Goal: Task Accomplishment & Management: Manage account settings

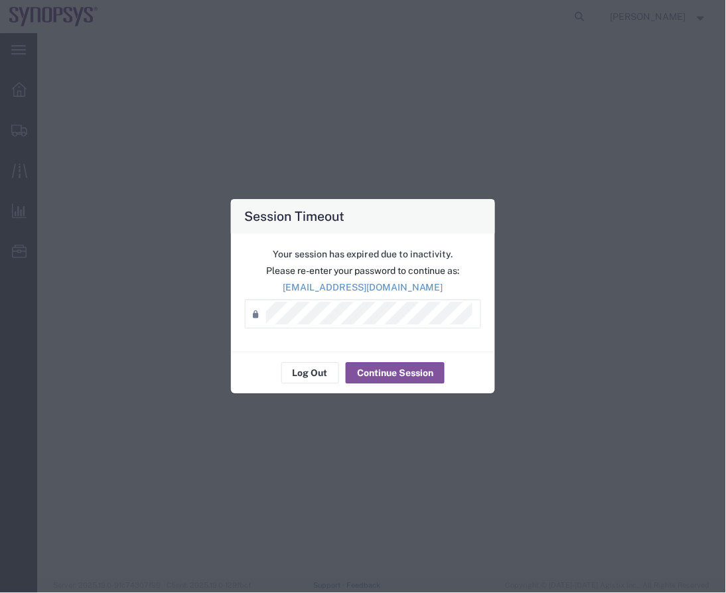
select select
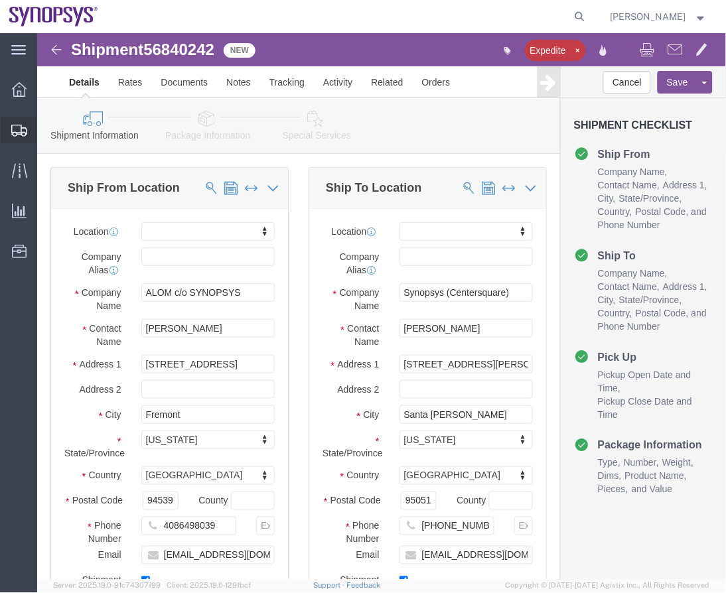
click at [0, 0] on span "Shipment Manager" at bounding box center [0, 0] width 0 height 0
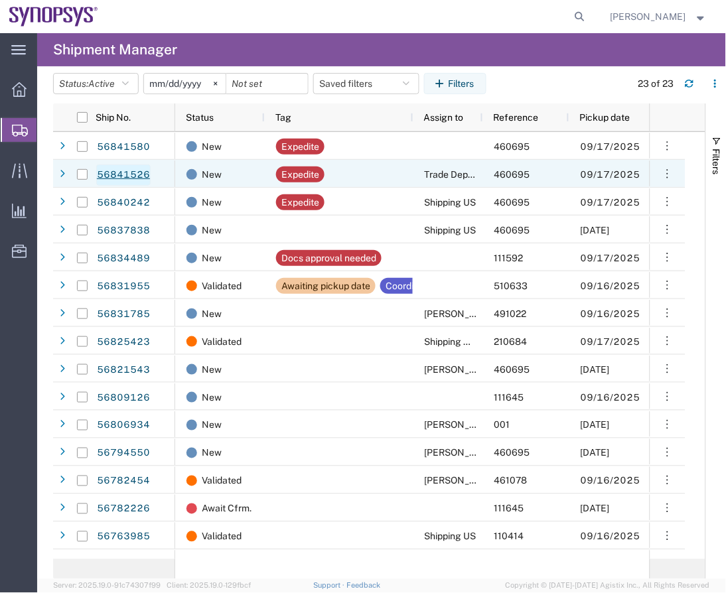
click at [123, 172] on link "56841526" at bounding box center [123, 175] width 54 height 21
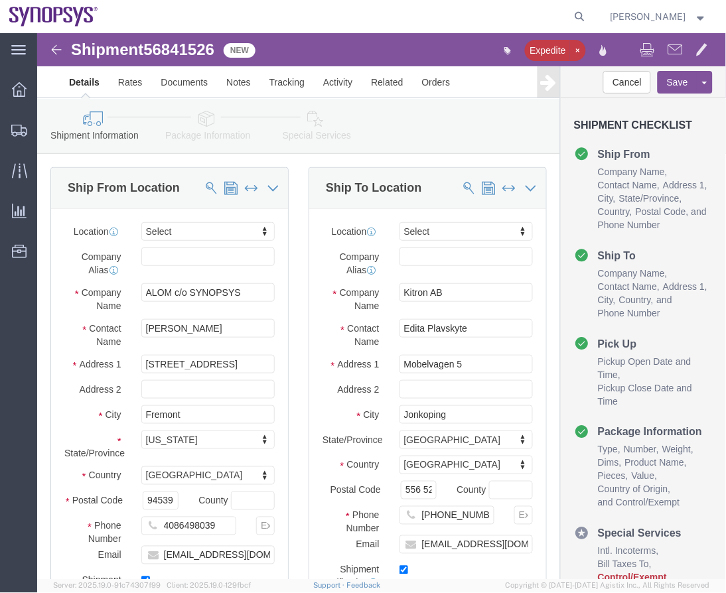
select select
click icon
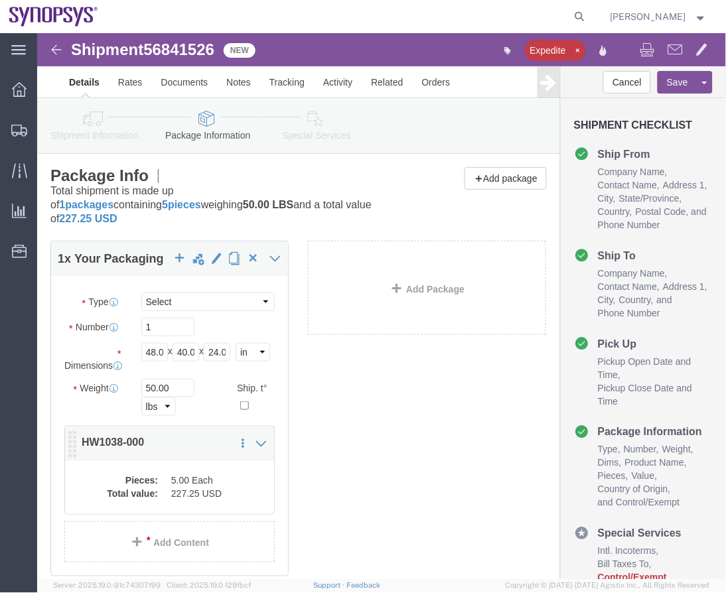
click dd "227.25 USD"
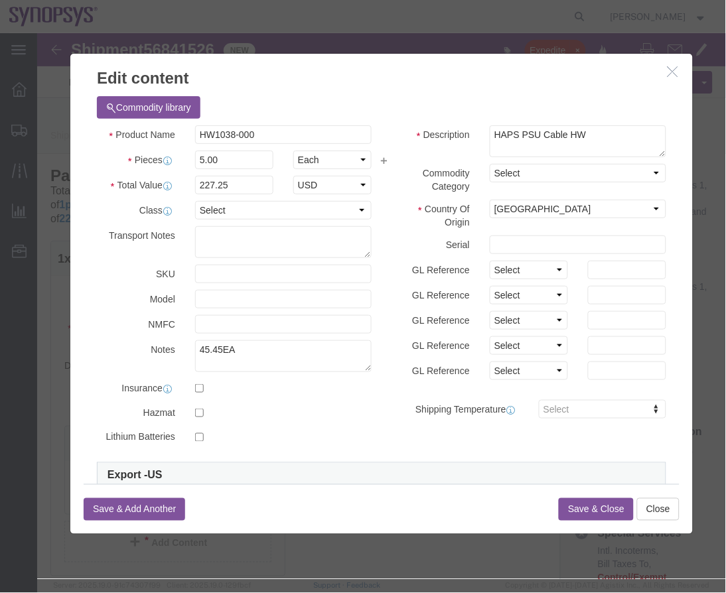
scroll to position [198, 0]
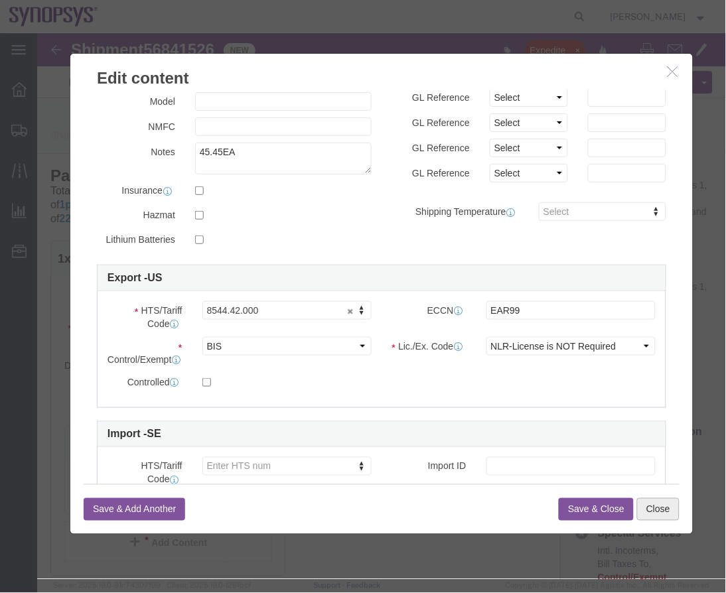
click button "Close"
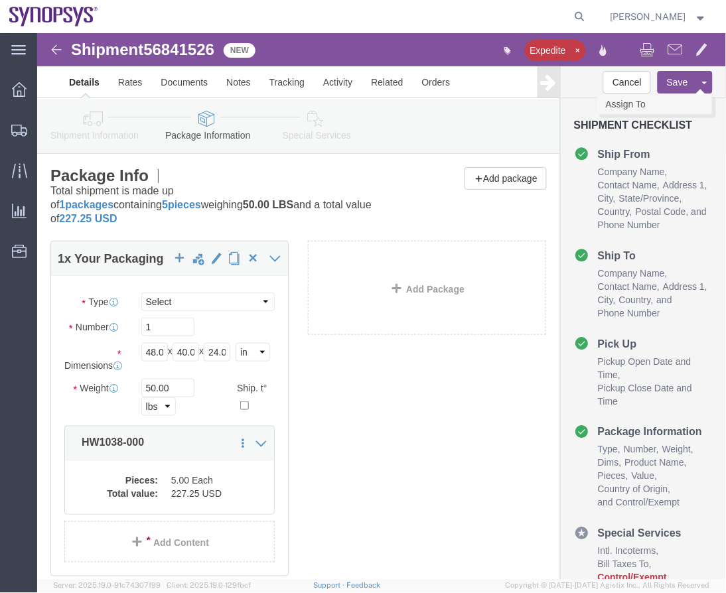
click link "Assign To"
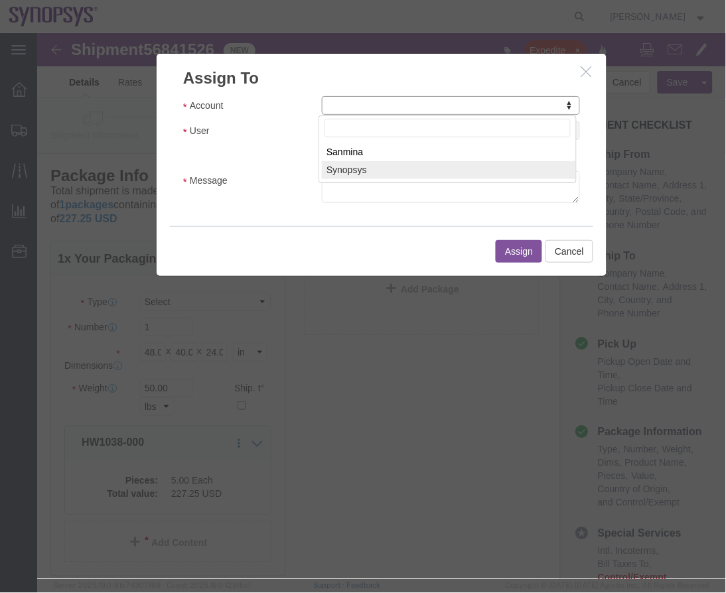
select select "117156"
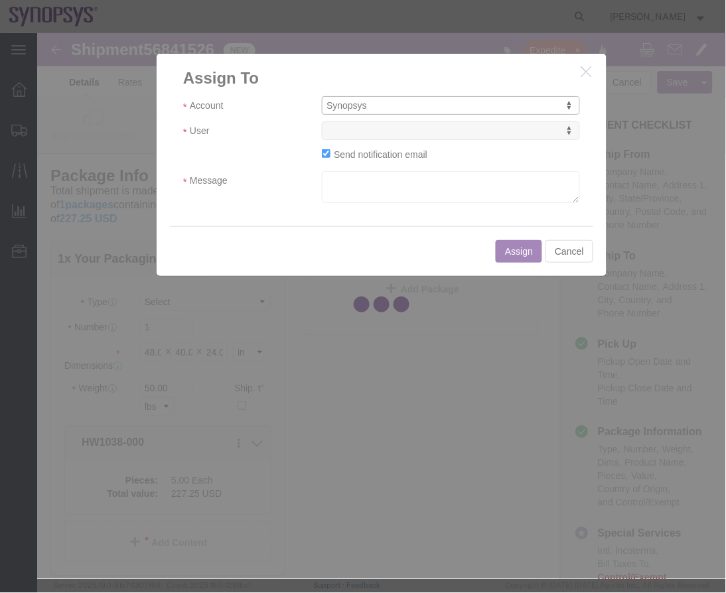
select select
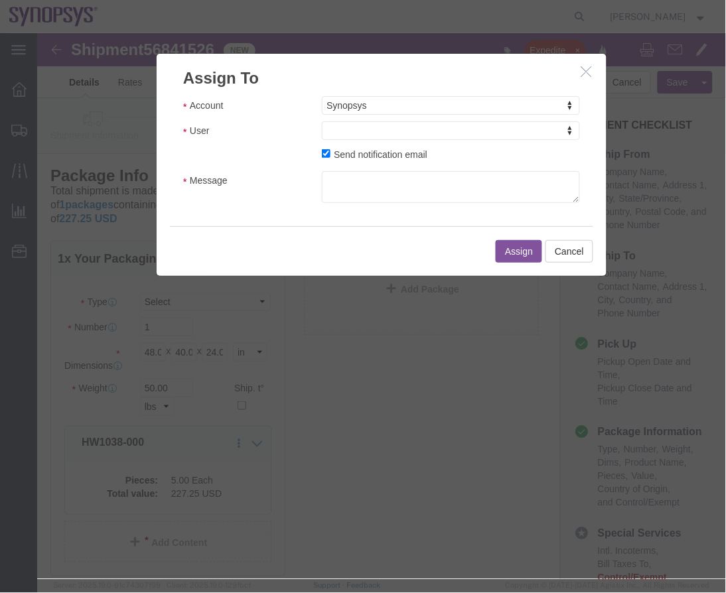
click button "button"
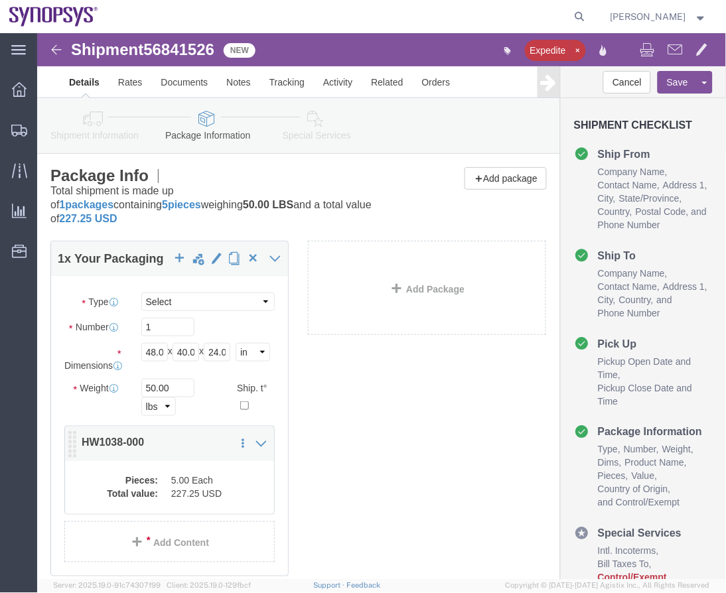
click div "1 x Your Packaging Package Type Select Bale(s) Basket(s) Bolt(s) Bottle(s) Buck…"
click dt "Pieces:"
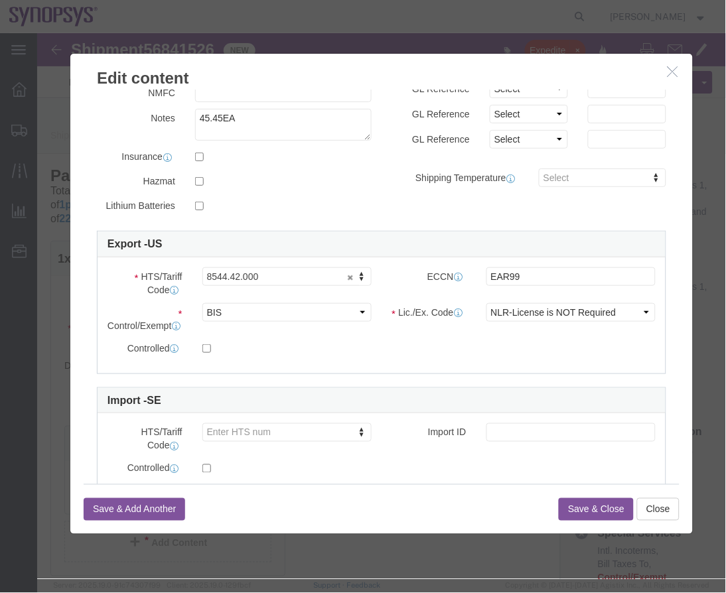
scroll to position [252, 0]
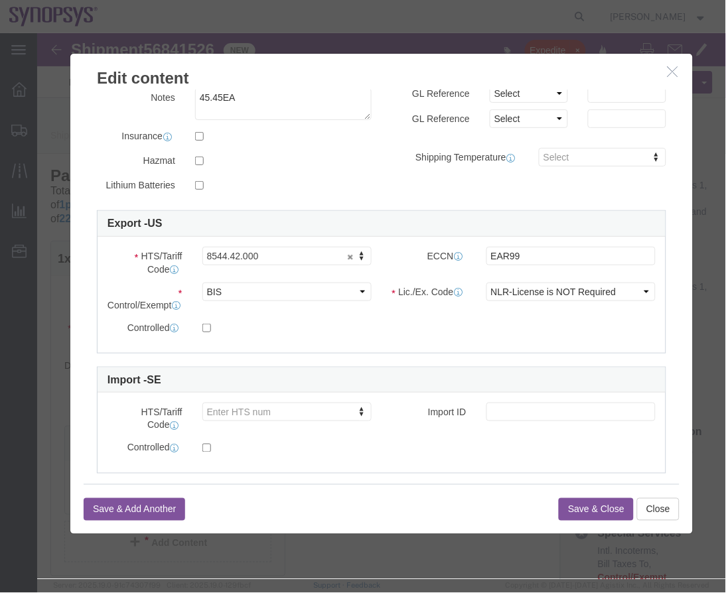
click h3 "Edit content"
click icon "button"
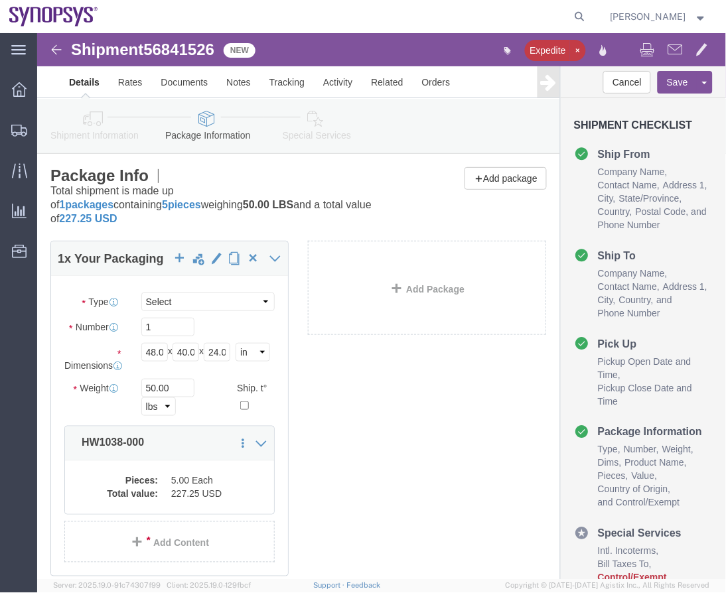
click link "Shipment Information"
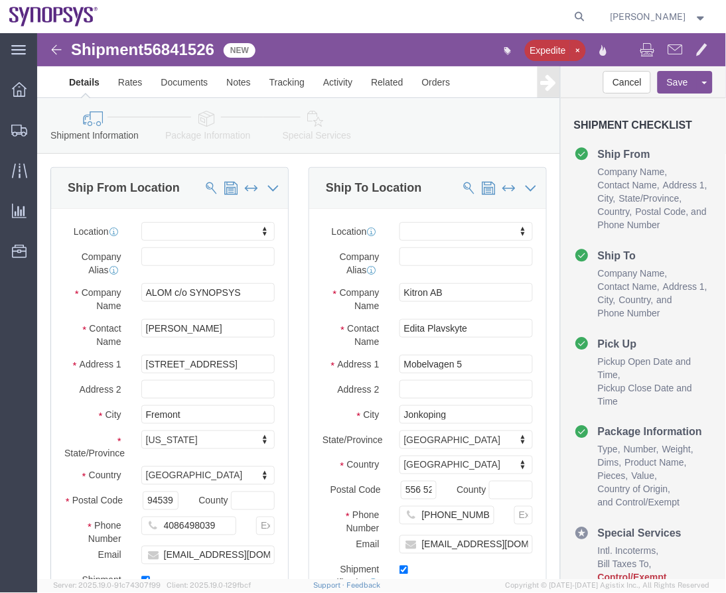
click link "Shipment Information"
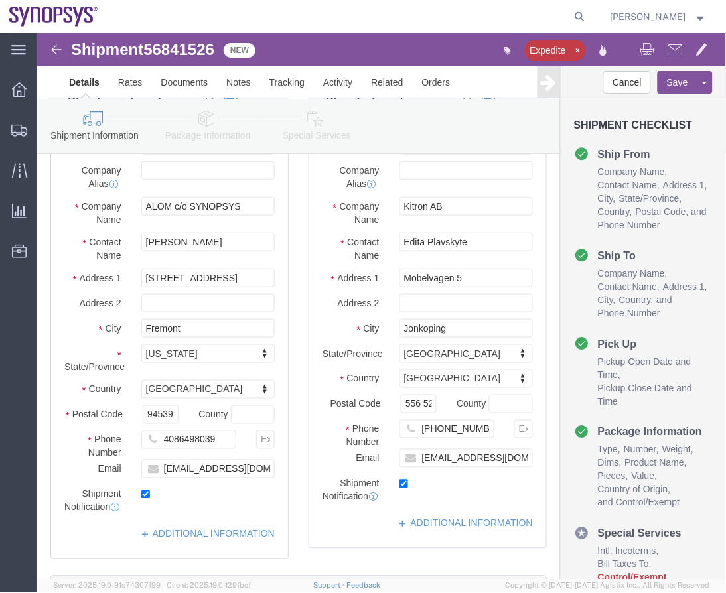
scroll to position [92, 0]
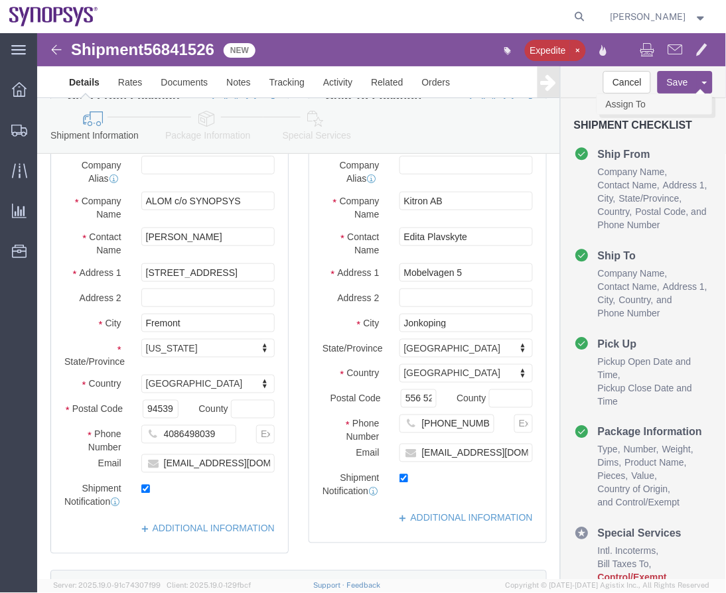
click link "Assign To"
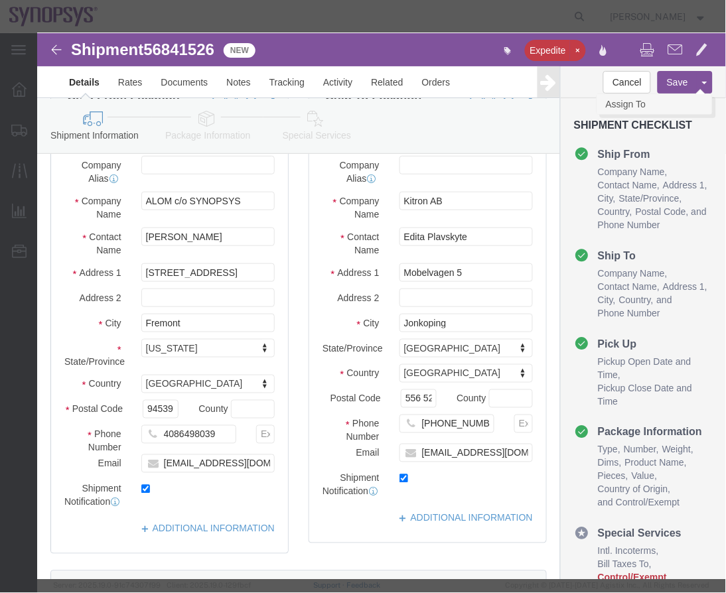
select select
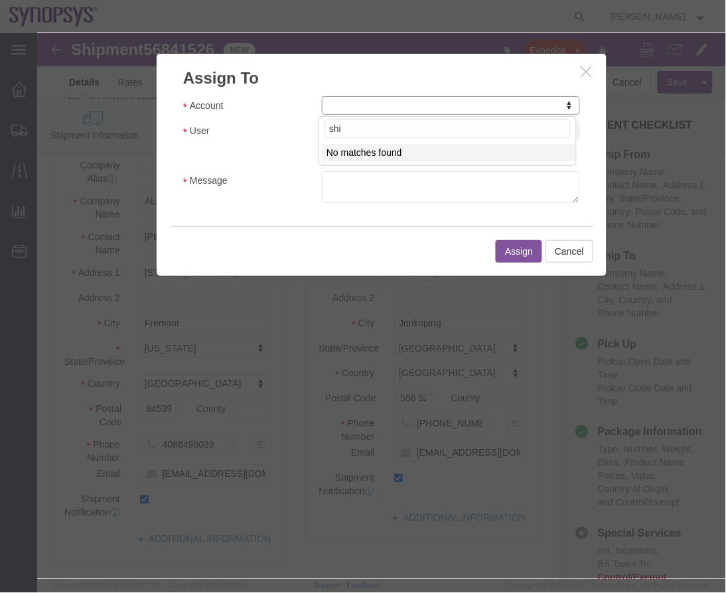
type input "ship"
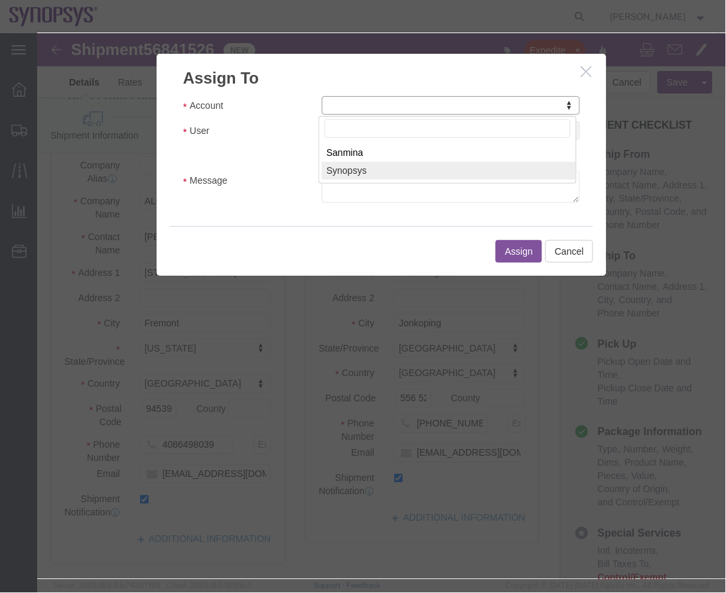
select select "117156"
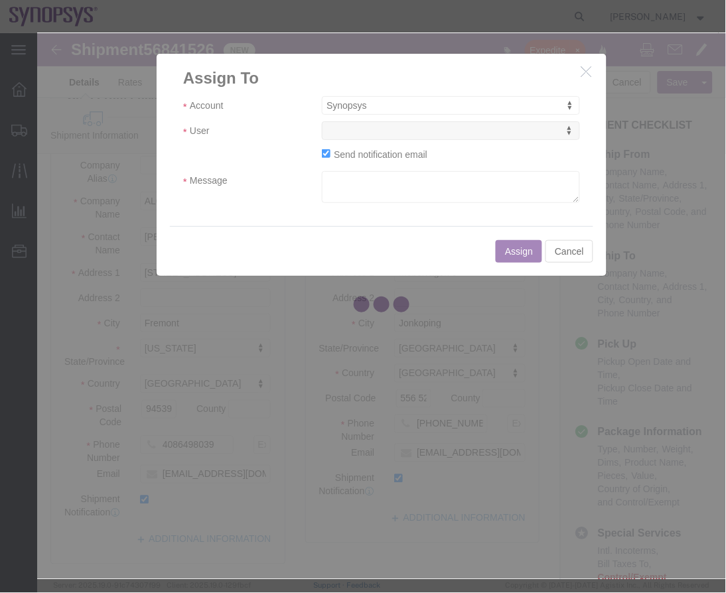
click at [372, 127] on div at bounding box center [381, 306] width 689 height 546
click at [368, 131] on div at bounding box center [381, 306] width 689 height 546
click at [367, 131] on div at bounding box center [381, 306] width 689 height 546
click at [365, 131] on div at bounding box center [381, 306] width 689 height 546
click at [366, 131] on div at bounding box center [381, 306] width 689 height 546
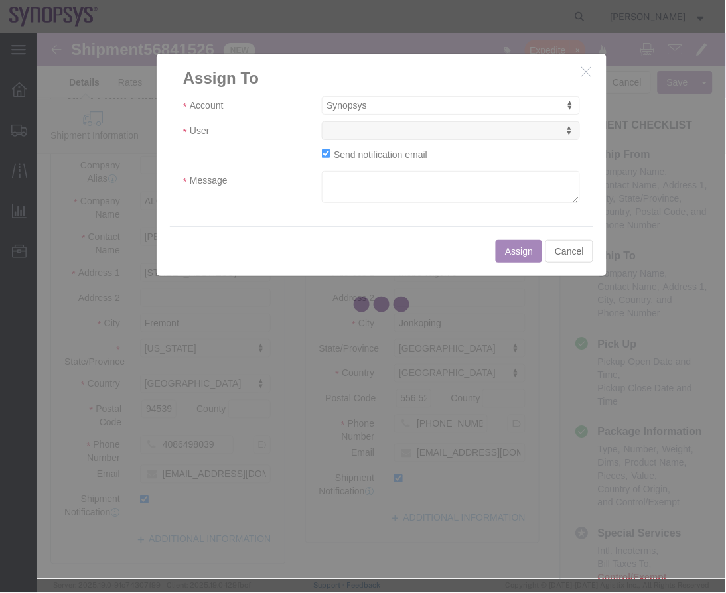
select select
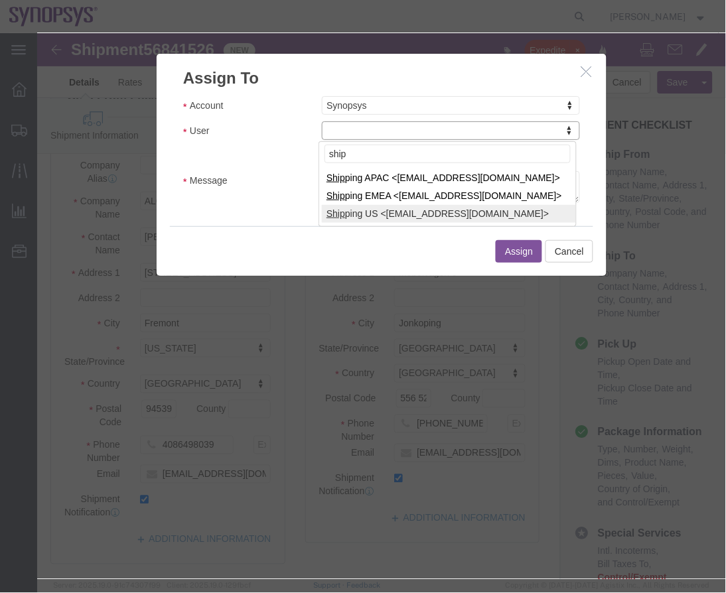
type input "ship"
select select "100122"
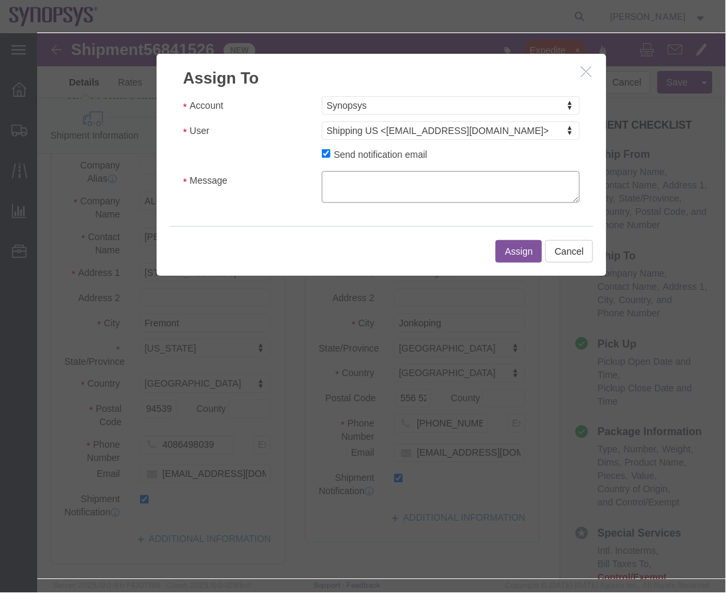
click textarea "Message"
type textarea "a"
click button "Assign"
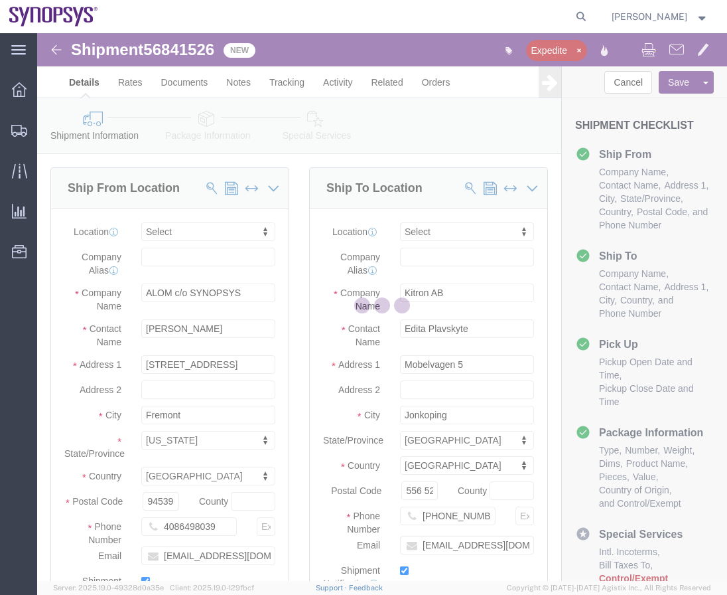
select select
